Goal: Information Seeking & Learning: Learn about a topic

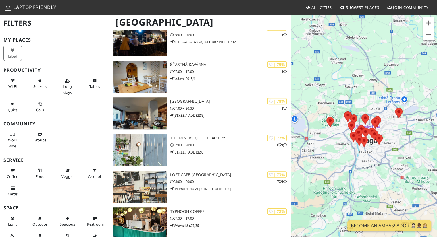
scroll to position [358, 0]
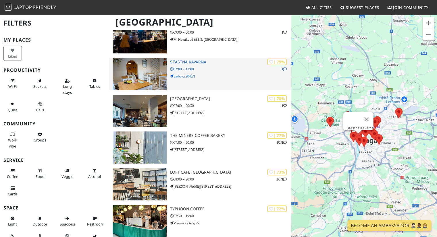
click at [195, 60] on h3 "Šťastná Kavárna" at bounding box center [230, 62] width 121 height 5
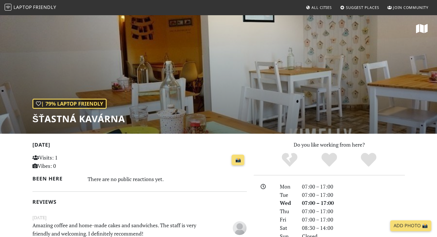
click at [202, 177] on div "There are no public reactions yet." at bounding box center [167, 179] width 159 height 9
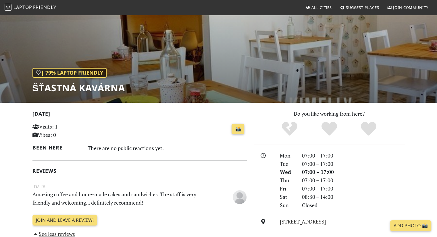
scroll to position [30, 0]
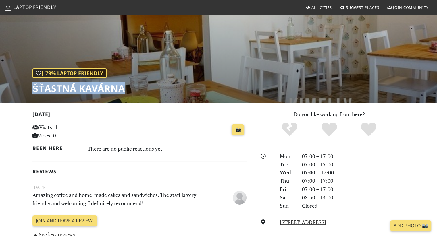
drag, startPoint x: 123, startPoint y: 92, endPoint x: 13, endPoint y: 92, distance: 110.8
click at [13, 92] on div "| 79% Laptop Friendly Šťastná Kavárna" at bounding box center [218, 43] width 437 height 119
copy h1 "Šťastná Kavárna"
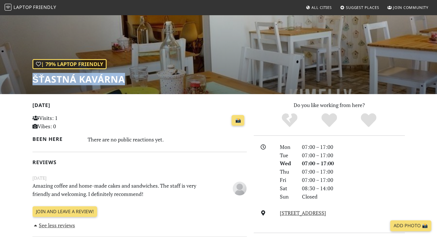
scroll to position [42, 0]
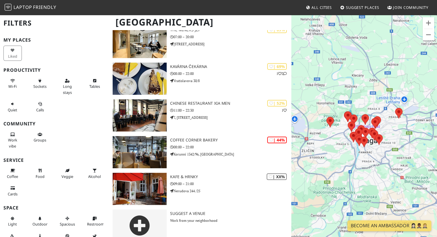
scroll to position [612, 0]
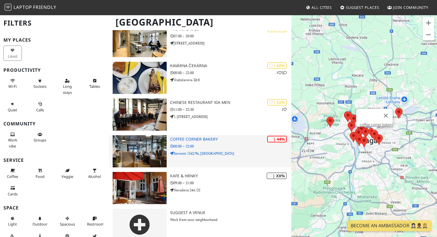
click at [219, 137] on h3 "coffee corner bakery" at bounding box center [230, 139] width 121 height 5
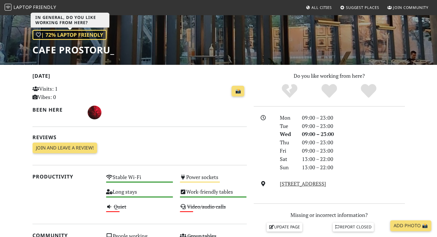
scroll to position [68, 0]
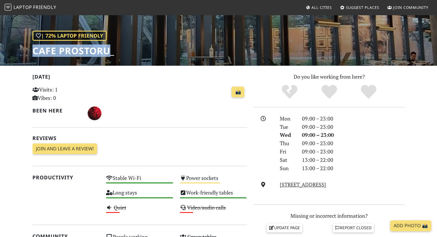
drag, startPoint x: 110, startPoint y: 51, endPoint x: 35, endPoint y: 55, distance: 75.1
click at [35, 55] on h1 "Cafe Prostoru_" at bounding box center [73, 50] width 82 height 11
copy h1 "Cafe Prostoru"
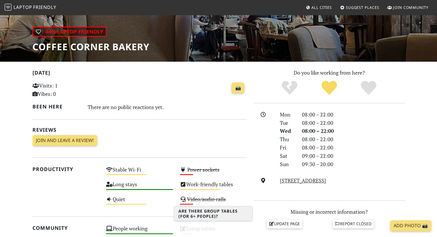
scroll to position [64, 0]
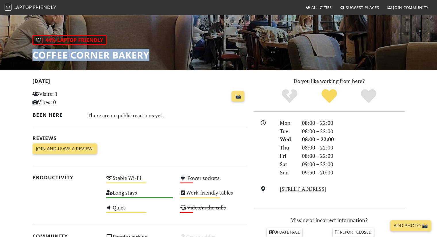
drag, startPoint x: 153, startPoint y: 55, endPoint x: 34, endPoint y: 55, distance: 118.6
click at [34, 55] on div "| 44% Laptop Friendly coffee corner bakery" at bounding box center [218, 10] width 437 height 119
copy h1 "coffee corner bakery"
